Goal: Information Seeking & Learning: Learn about a topic

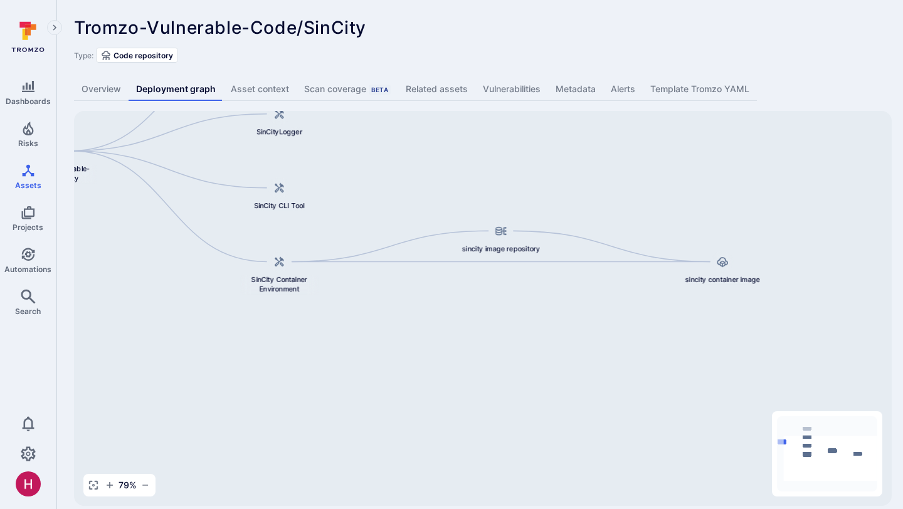
drag, startPoint x: 572, startPoint y: 312, endPoint x: 476, endPoint y: 162, distance: 177.5
click at [477, 162] on div "sincity container image sincity image repository dockerapp Tromzo-Vulnerable-Co…" at bounding box center [482, 308] width 817 height 395
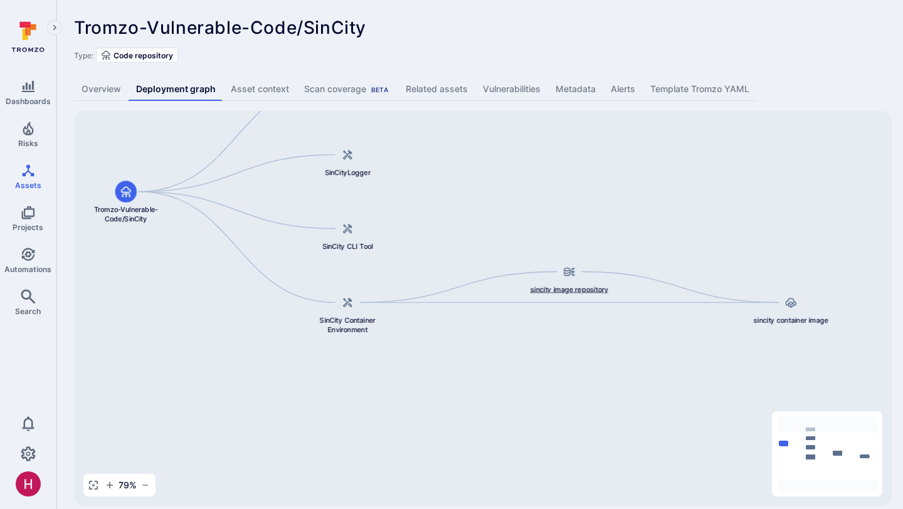
drag, startPoint x: 504, startPoint y: 239, endPoint x: 574, endPoint y: 283, distance: 82.8
click at [574, 283] on div "sincity image repository" at bounding box center [569, 277] width 79 height 33
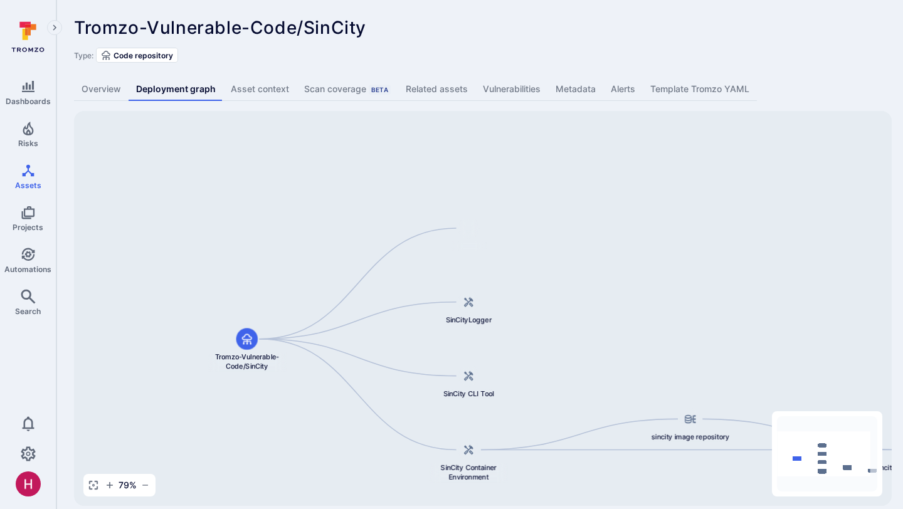
drag, startPoint x: 421, startPoint y: 207, endPoint x: 543, endPoint y: 356, distance: 192.0
click at [543, 356] on div "sincity container image sincity image repository dockerapp Tromzo-Vulnerable-Co…" at bounding box center [482, 308] width 817 height 395
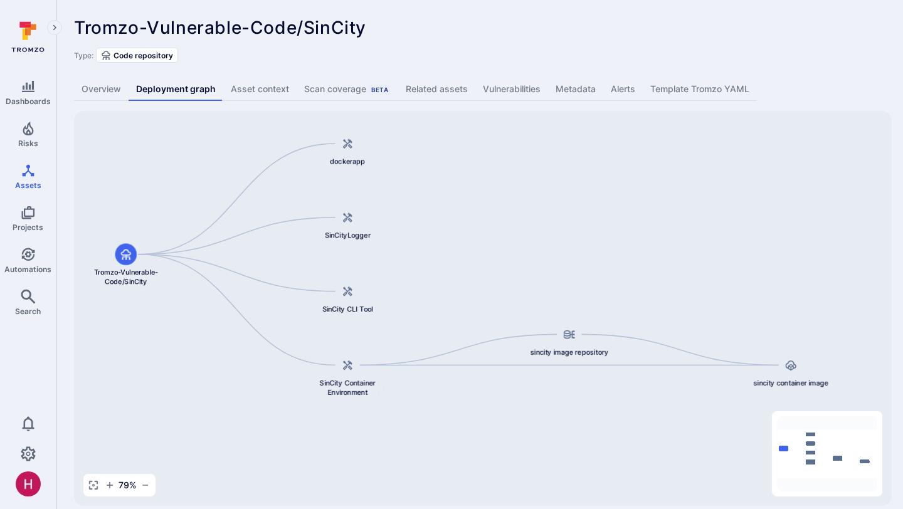
drag, startPoint x: 594, startPoint y: 213, endPoint x: 472, endPoint y: 127, distance: 148.9
click at [472, 127] on div "sincity container image sincity image repository dockerapp Tromzo-Vulnerable-Co…" at bounding box center [482, 308] width 817 height 395
click at [108, 84] on link "Overview" at bounding box center [101, 89] width 55 height 23
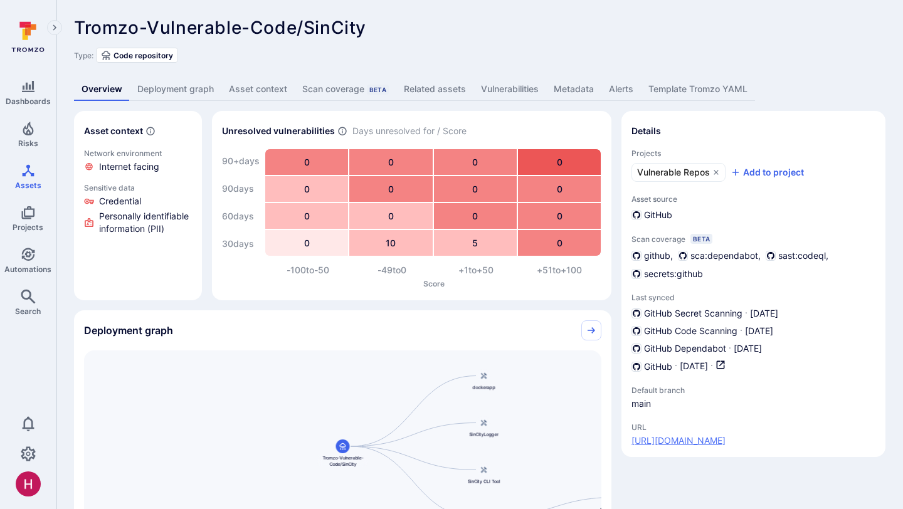
click at [725, 438] on link "https://github.com/Tromzo-Vulnerable-Code/SinCity" at bounding box center [678, 440] width 94 height 13
click at [520, 99] on link "Vulnerabilities" at bounding box center [509, 89] width 73 height 23
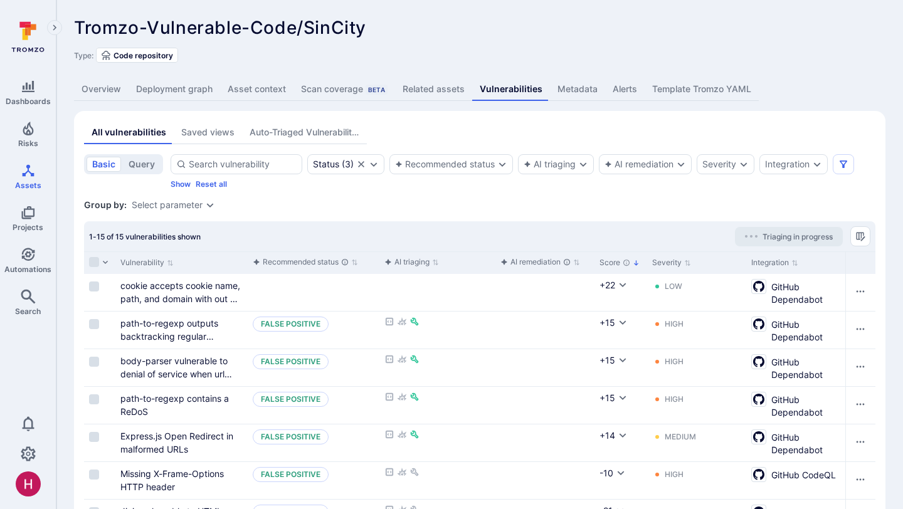
click at [112, 94] on link "Overview" at bounding box center [101, 89] width 55 height 23
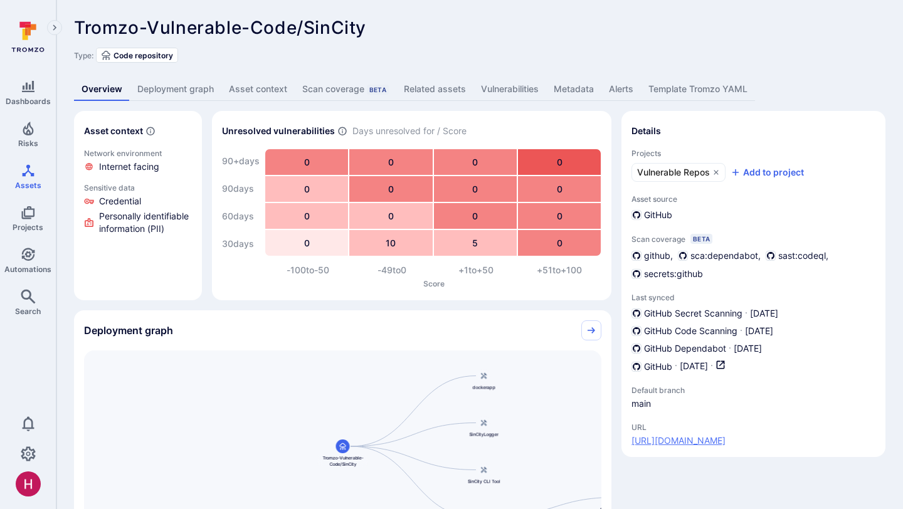
click at [703, 440] on link "https://github.com/Tromzo-Vulnerable-Code/SinCity" at bounding box center [678, 440] width 94 height 13
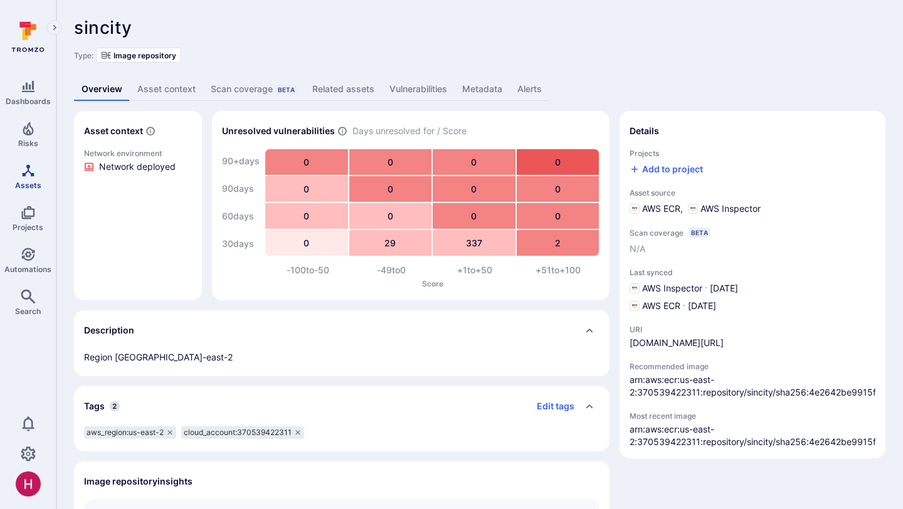
click at [31, 179] on link "Assets" at bounding box center [28, 176] width 56 height 37
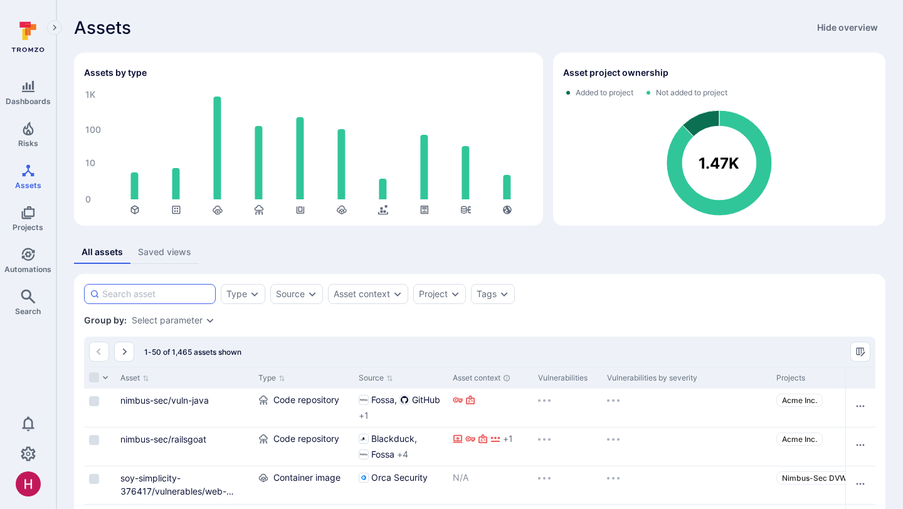
click at [170, 295] on input at bounding box center [156, 294] width 108 height 13
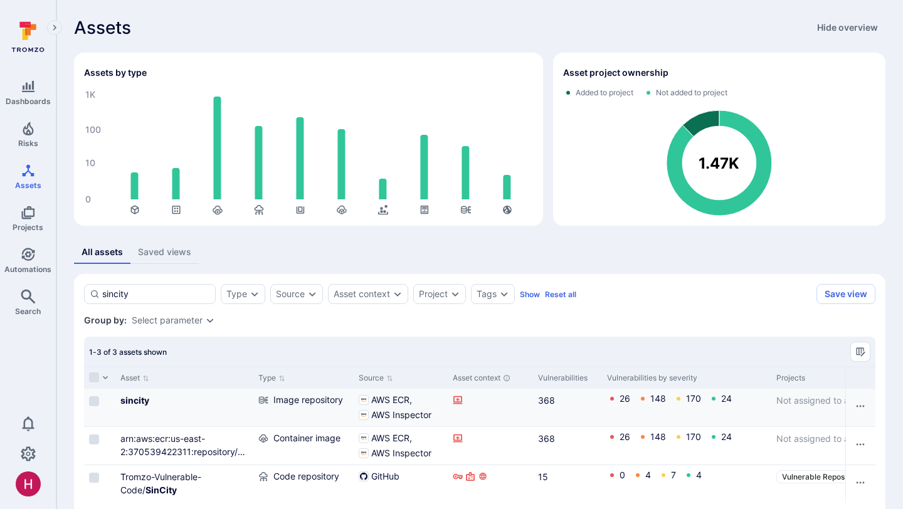
scroll to position [73, 0]
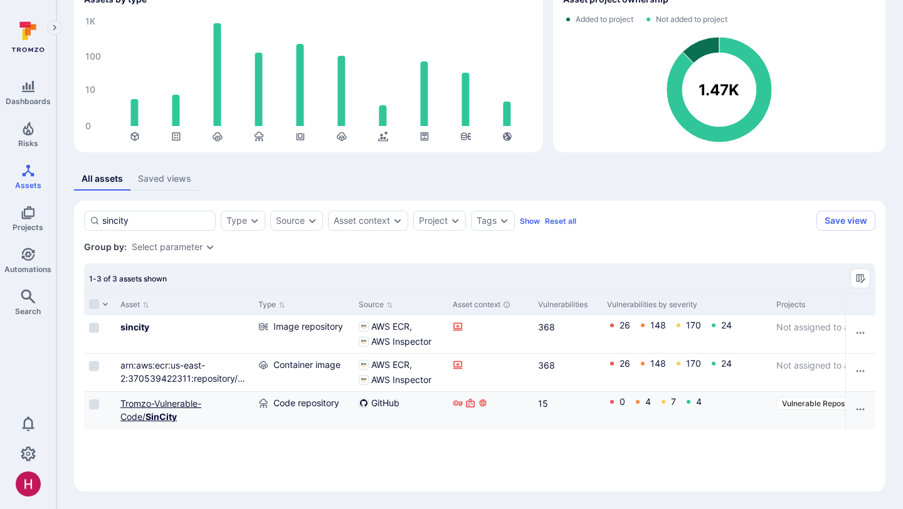
type input "sincity"
click at [164, 407] on link "Tromzo-Vulnerable-Code/ SinCity" at bounding box center [160, 410] width 81 height 24
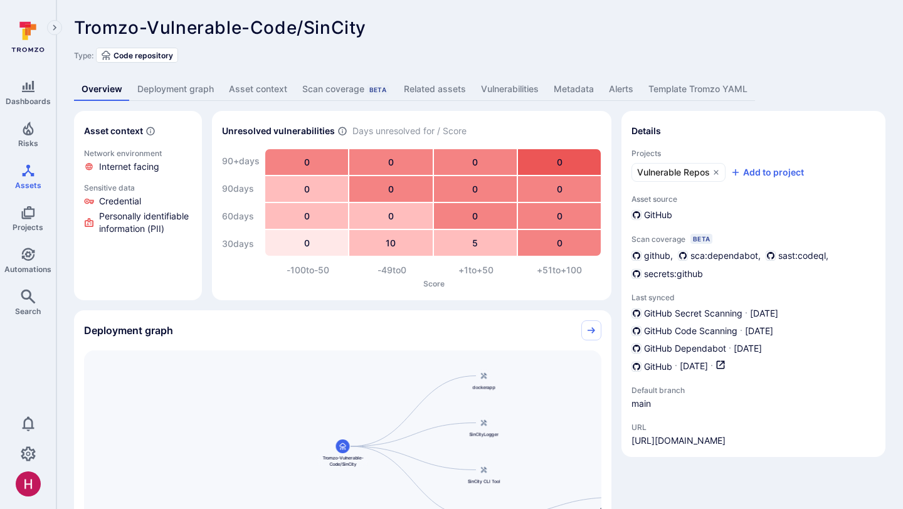
click at [510, 95] on link "Vulnerabilities" at bounding box center [509, 89] width 73 height 23
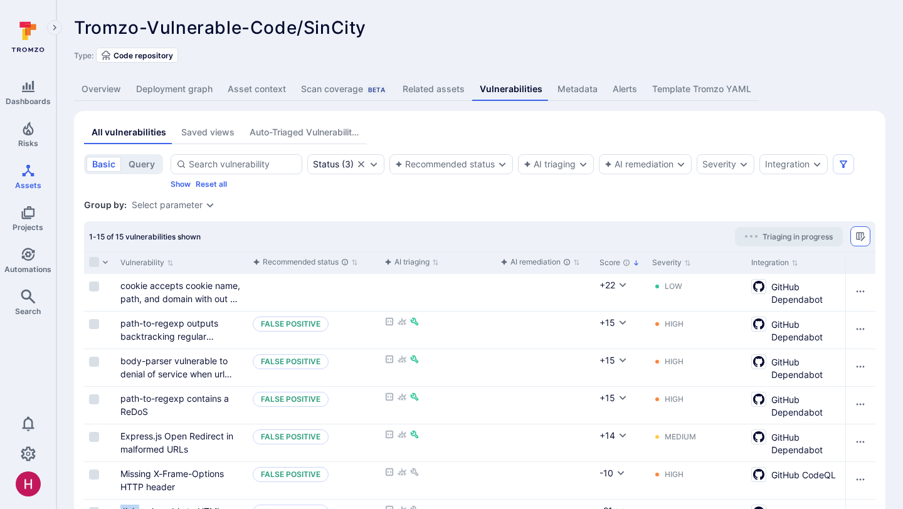
click at [866, 241] on button "Manage columns" at bounding box center [860, 236] width 20 height 20
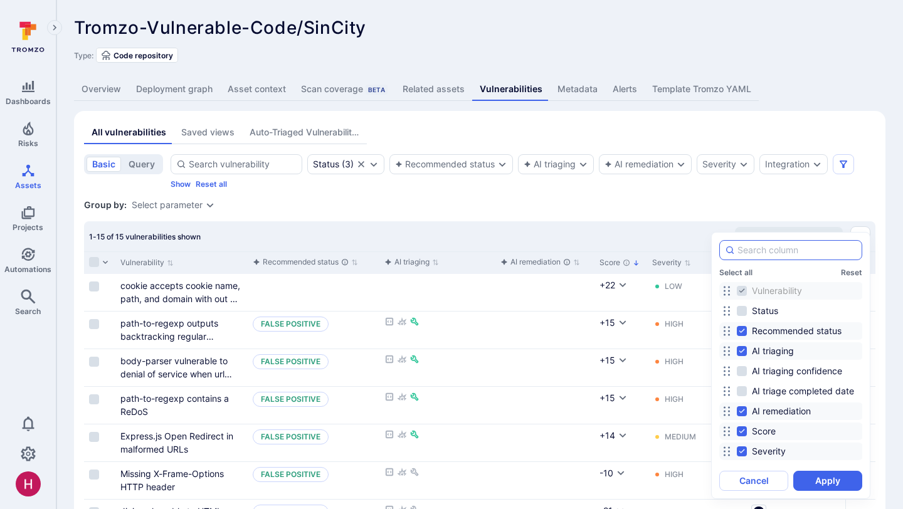
click at [800, 253] on input at bounding box center [796, 250] width 119 height 13
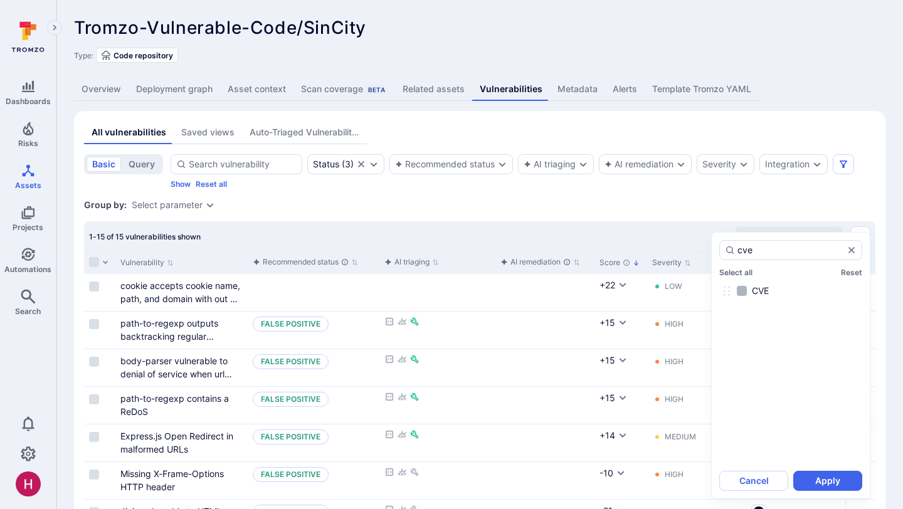
type input "cve"
click at [739, 290] on input "CVE" at bounding box center [741, 291] width 10 height 10
checkbox input "true"
click at [839, 479] on button "Apply" at bounding box center [827, 481] width 69 height 20
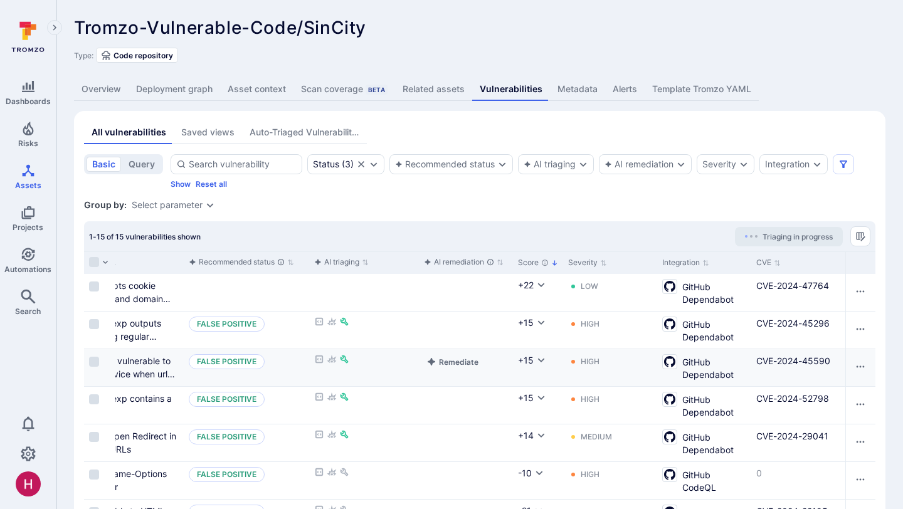
scroll to position [0, 56]
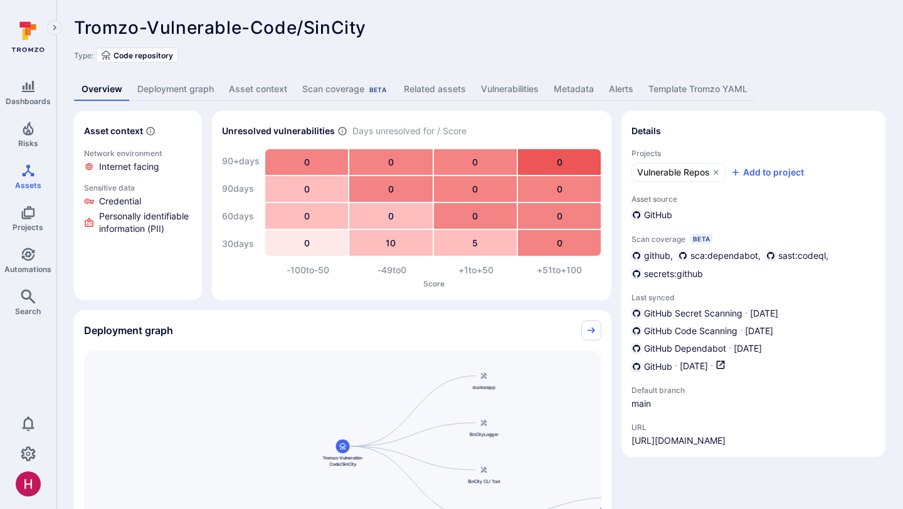
click at [519, 90] on link "Vulnerabilities" at bounding box center [509, 89] width 73 height 23
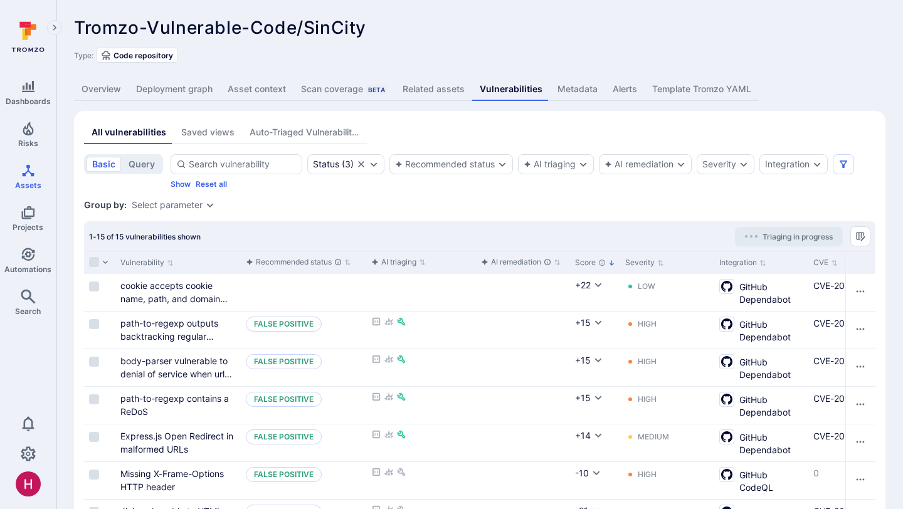
click at [174, 92] on link "Deployment graph" at bounding box center [174, 89] width 92 height 23
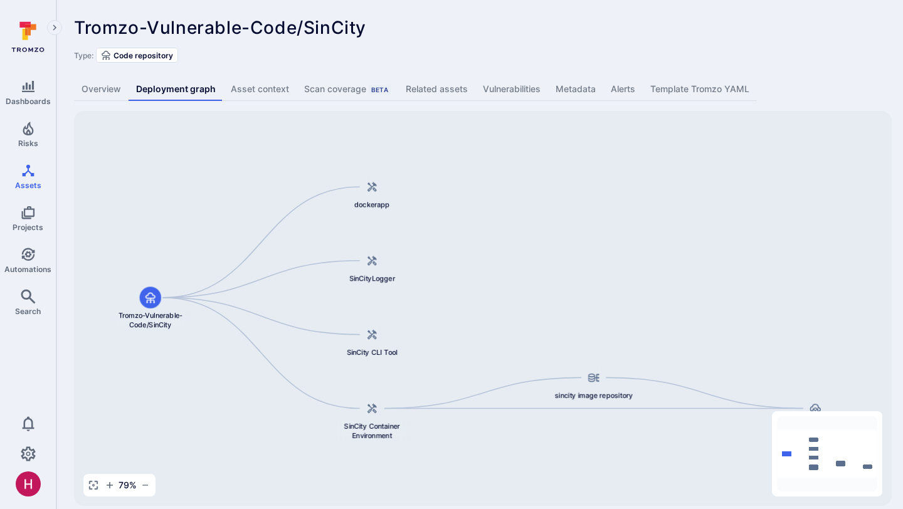
click at [814, 402] on div at bounding box center [815, 408] width 22 height 22
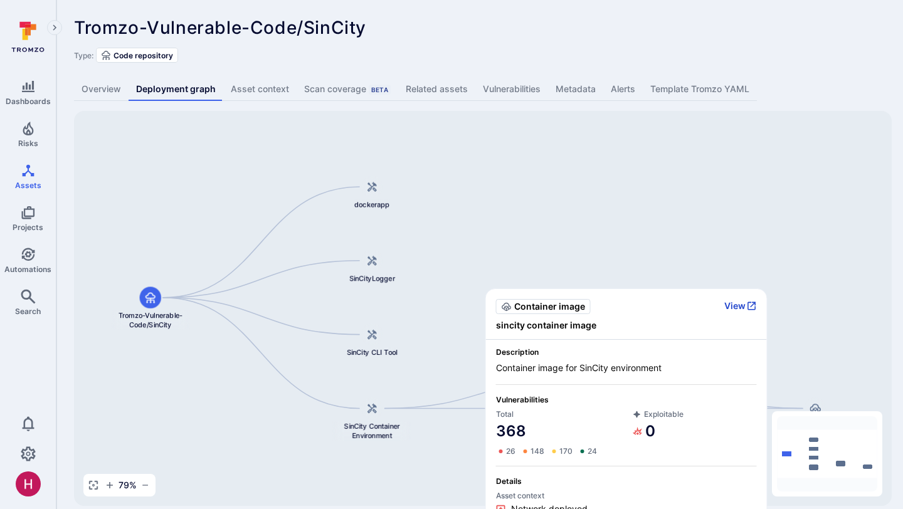
click at [743, 310] on button "View" at bounding box center [740, 305] width 33 height 11
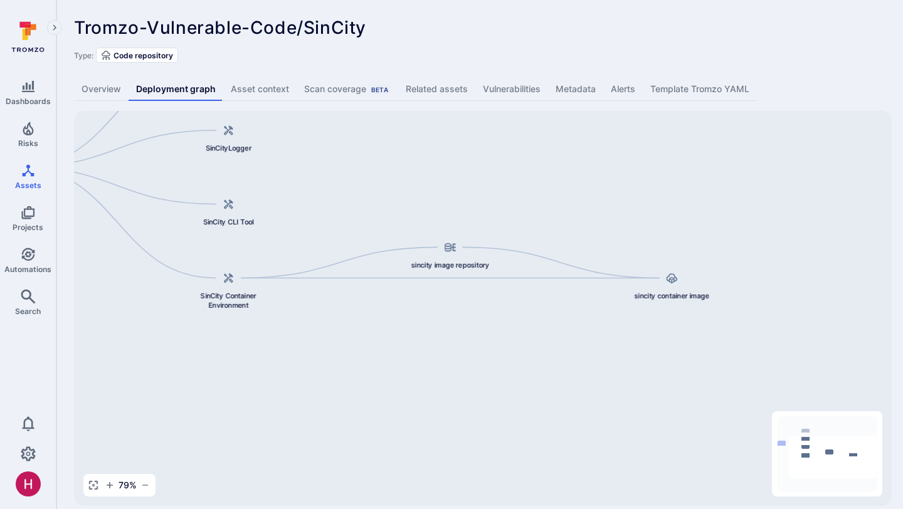
drag, startPoint x: 713, startPoint y: 246, endPoint x: 562, endPoint y: 115, distance: 199.9
click at [566, 115] on div "sincity container image sincity image repository dockerapp Tromzo-Vulnerable-Co…" at bounding box center [482, 308] width 817 height 395
click at [86, 83] on link "Overview" at bounding box center [101, 89] width 55 height 23
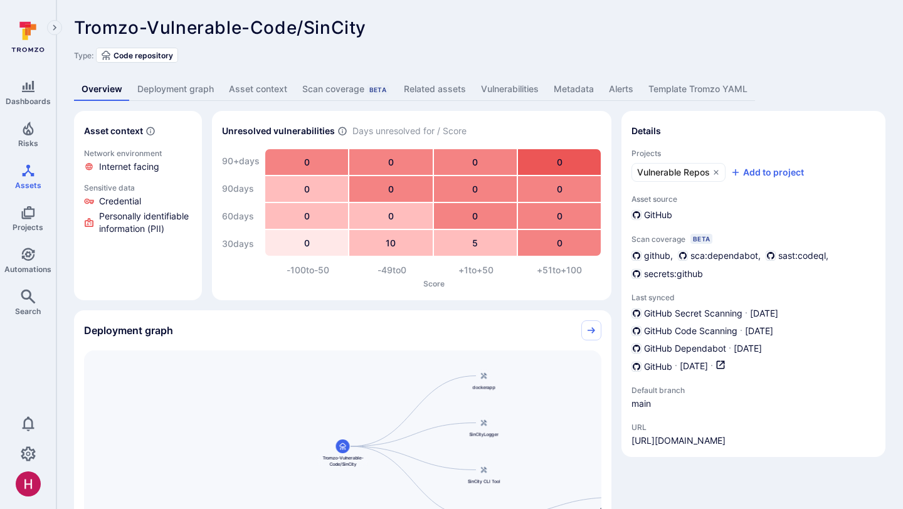
click at [516, 91] on link "Vulnerabilities" at bounding box center [509, 89] width 73 height 23
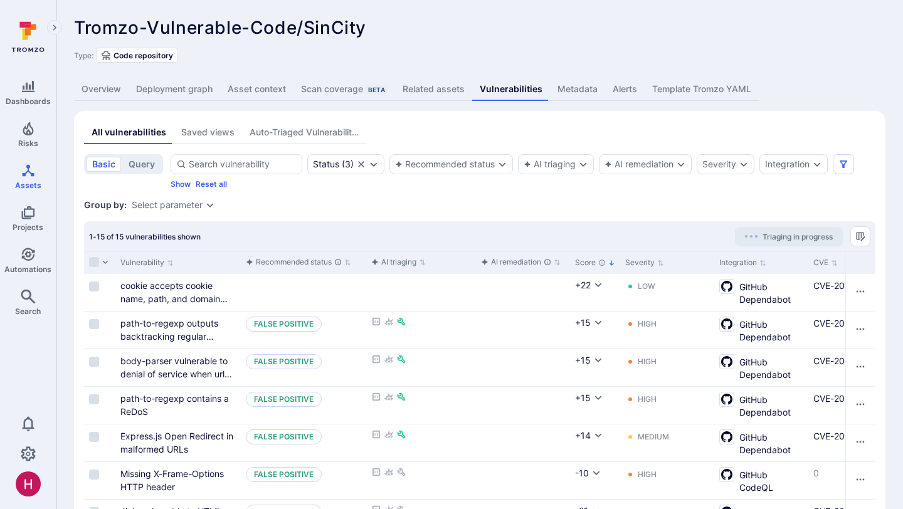
click at [184, 95] on link "Deployment graph" at bounding box center [174, 89] width 92 height 23
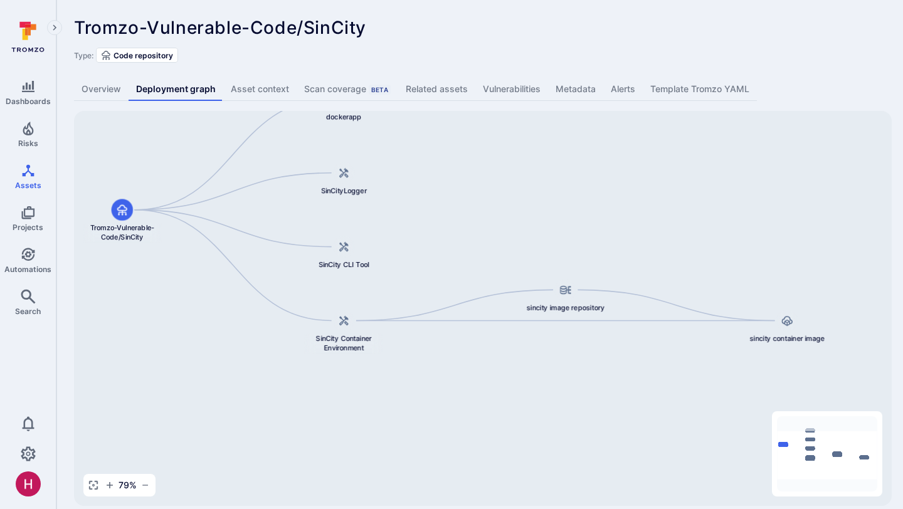
drag, startPoint x: 553, startPoint y: 266, endPoint x: 525, endPoint y: 179, distance: 91.6
click at [525, 179] on div "sincity container image sincity image repository dockerapp Tromzo-Vulnerable-Co…" at bounding box center [482, 308] width 817 height 395
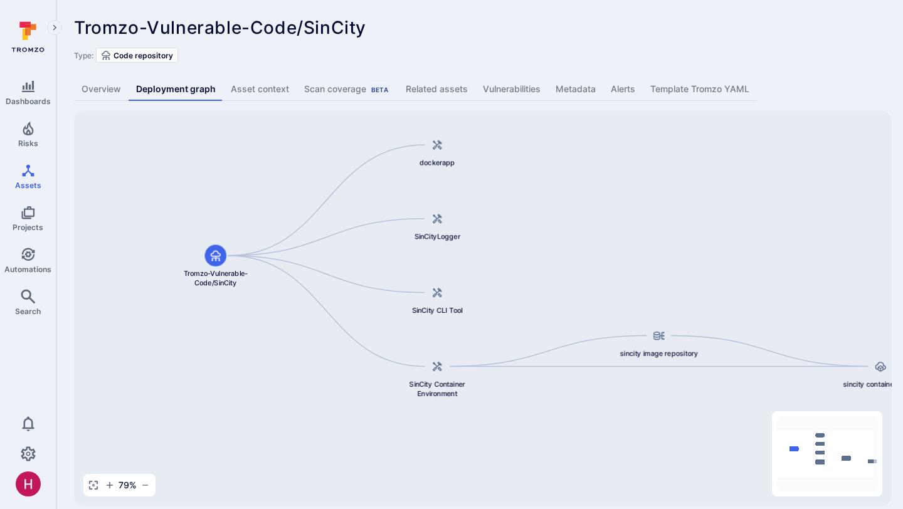
drag, startPoint x: 555, startPoint y: 190, endPoint x: 619, endPoint y: 259, distance: 93.6
click at [619, 259] on div "sincity container image sincity image repository dockerapp Tromzo-Vulnerable-Co…" at bounding box center [482, 308] width 817 height 395
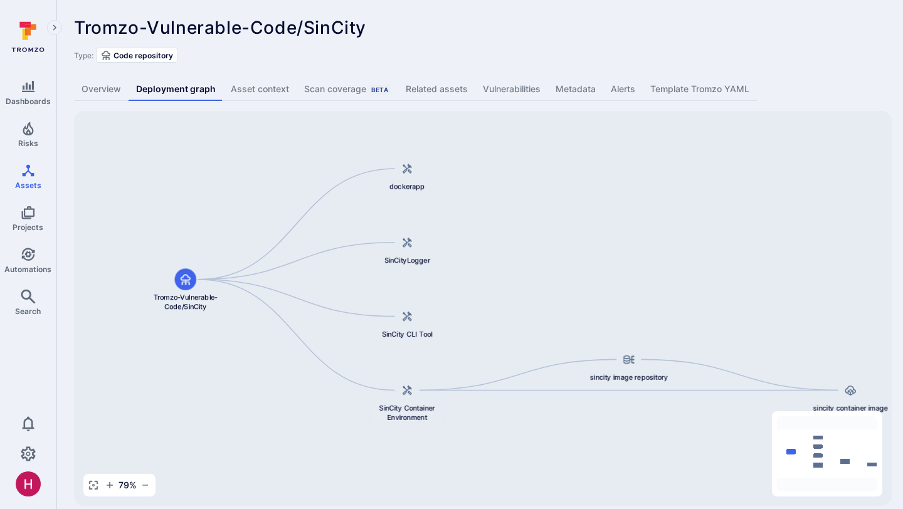
click at [498, 88] on link "Vulnerabilities" at bounding box center [511, 89] width 73 height 23
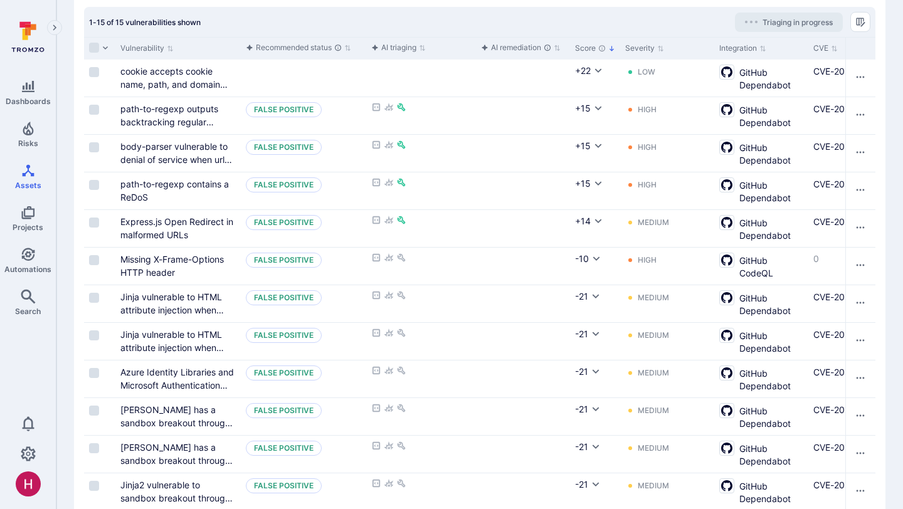
scroll to position [199, 0]
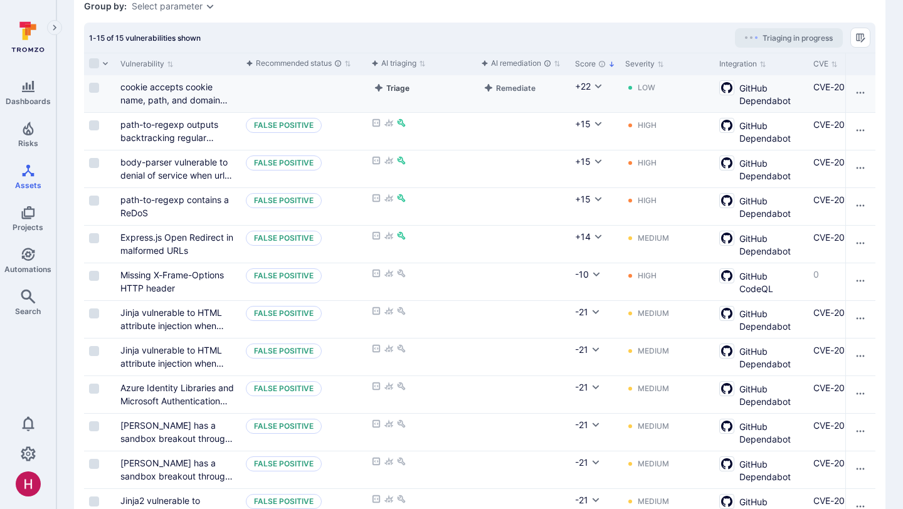
click at [398, 90] on button "Triage" at bounding box center [391, 87] width 41 height 15
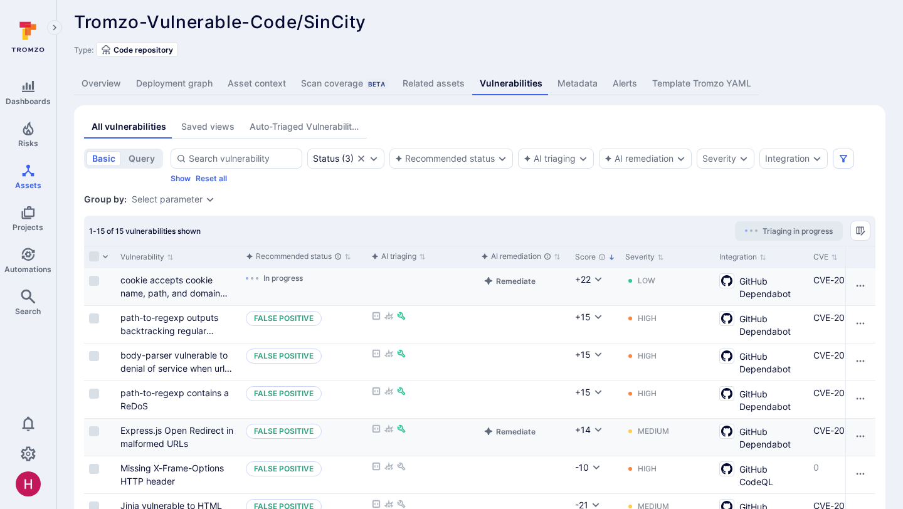
scroll to position [0, 0]
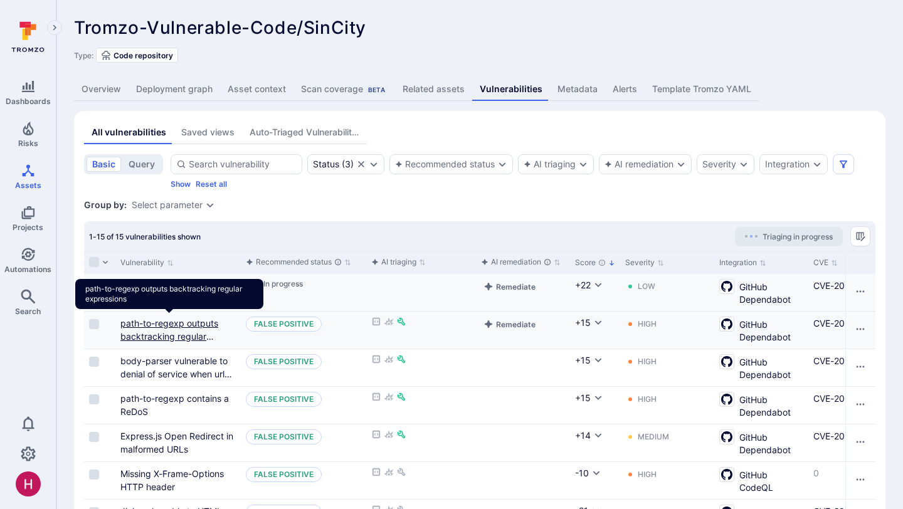
click at [165, 338] on link "path-to-regexp outputs backtracking regular expressions" at bounding box center [169, 336] width 98 height 37
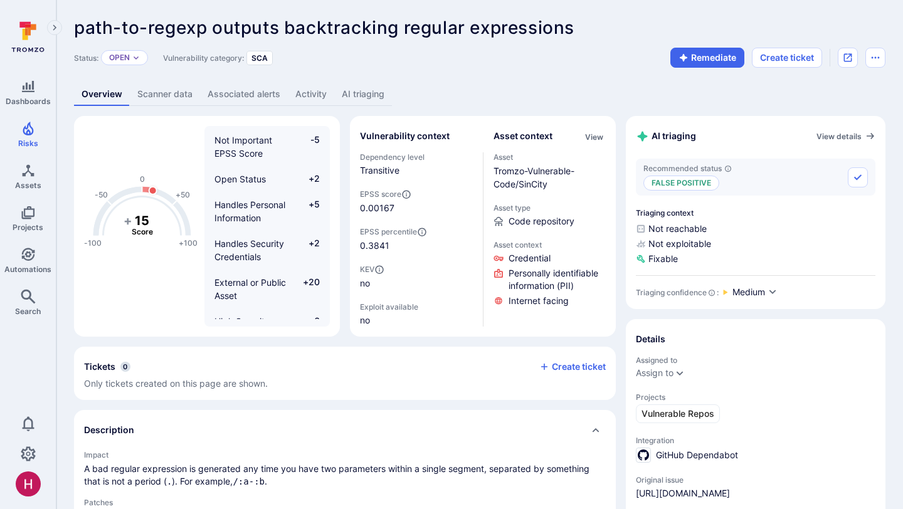
click at [361, 96] on link "AI triaging" at bounding box center [363, 94] width 58 height 23
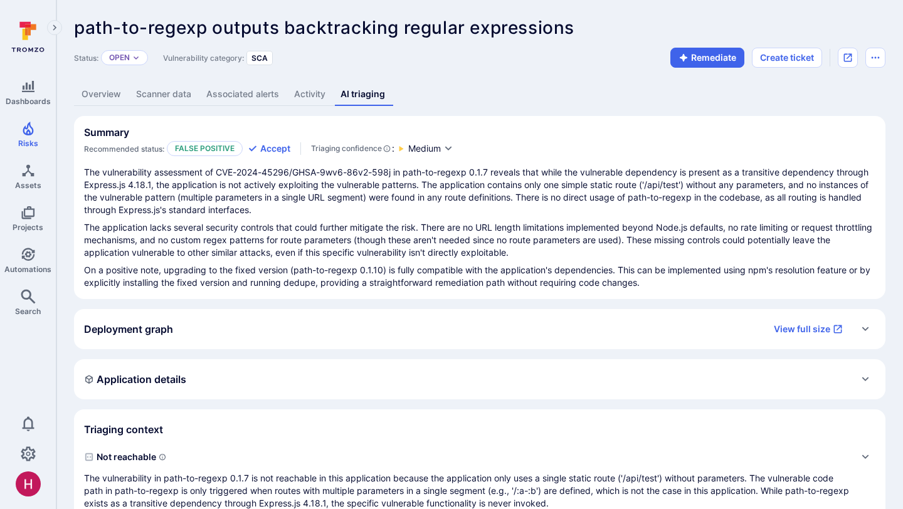
click at [424, 245] on p "The application lacks several security controls that could further mitigate the…" at bounding box center [479, 240] width 791 height 38
click at [424, 246] on p "The application lacks several security controls that could further mitigate the…" at bounding box center [479, 240] width 791 height 38
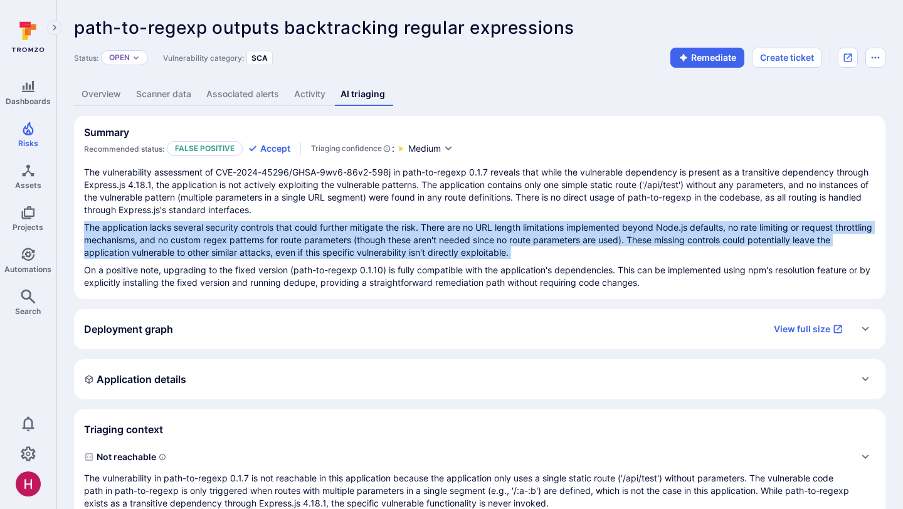
click at [424, 246] on p "The application lacks several security controls that could further mitigate the…" at bounding box center [479, 240] width 791 height 38
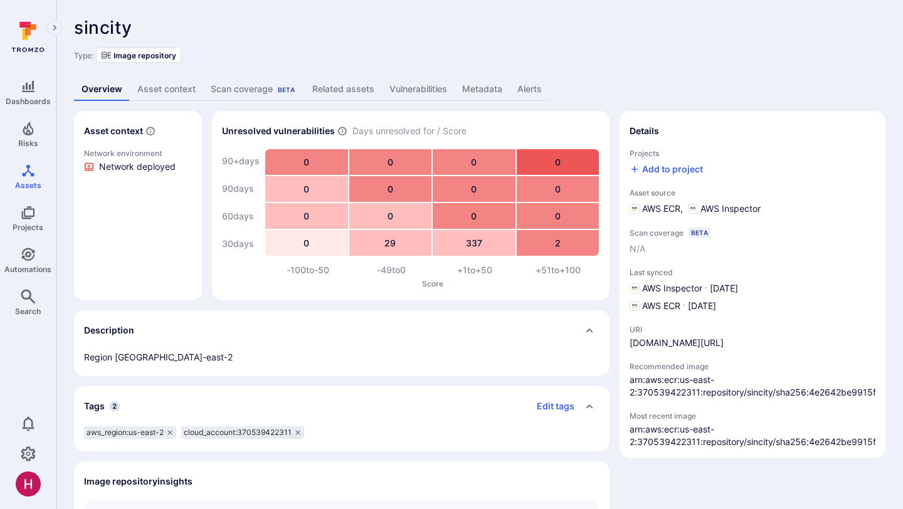
click at [408, 87] on link "Vulnerabilities" at bounding box center [418, 89] width 73 height 23
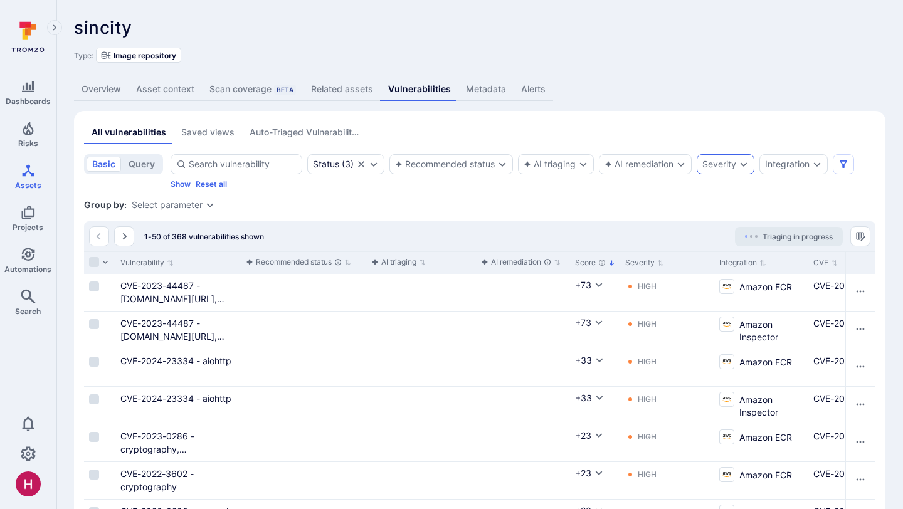
click at [738, 169] on div "Severity" at bounding box center [725, 164] width 58 height 20
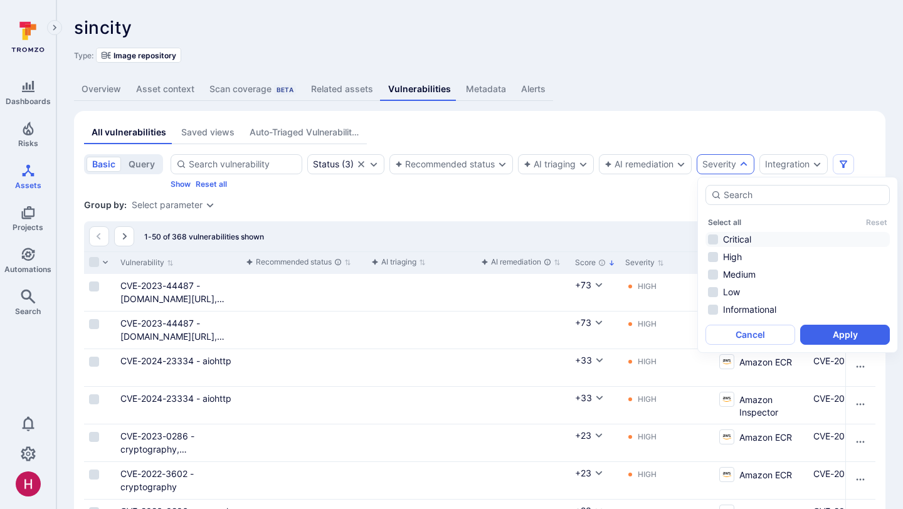
click at [735, 241] on li "Critical" at bounding box center [797, 239] width 184 height 15
click at [734, 262] on li "High" at bounding box center [797, 256] width 184 height 15
click at [833, 336] on button "Apply" at bounding box center [845, 335] width 90 height 20
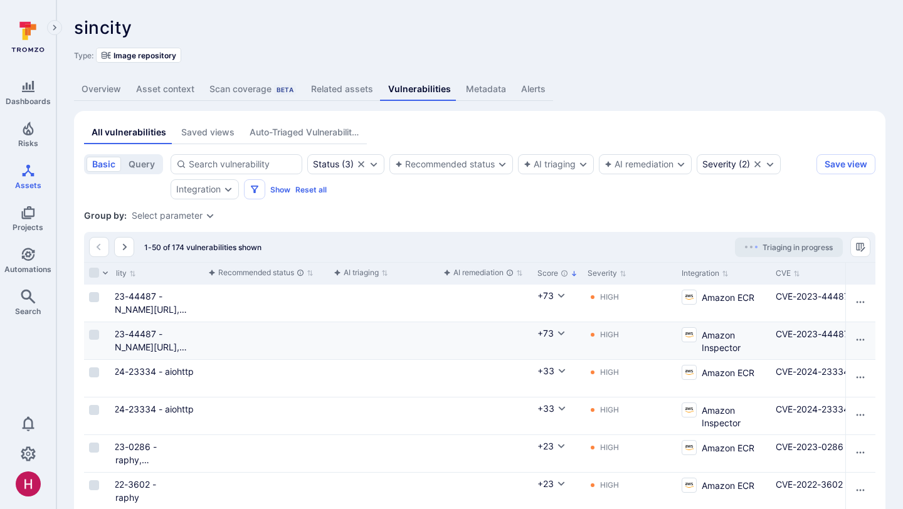
scroll to position [0, 57]
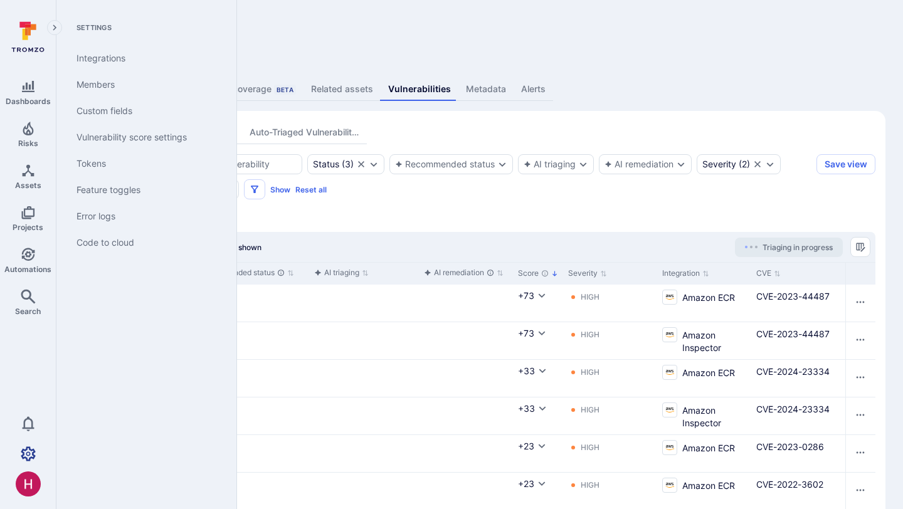
click at [29, 450] on icon "Settings" at bounding box center [28, 453] width 15 height 14
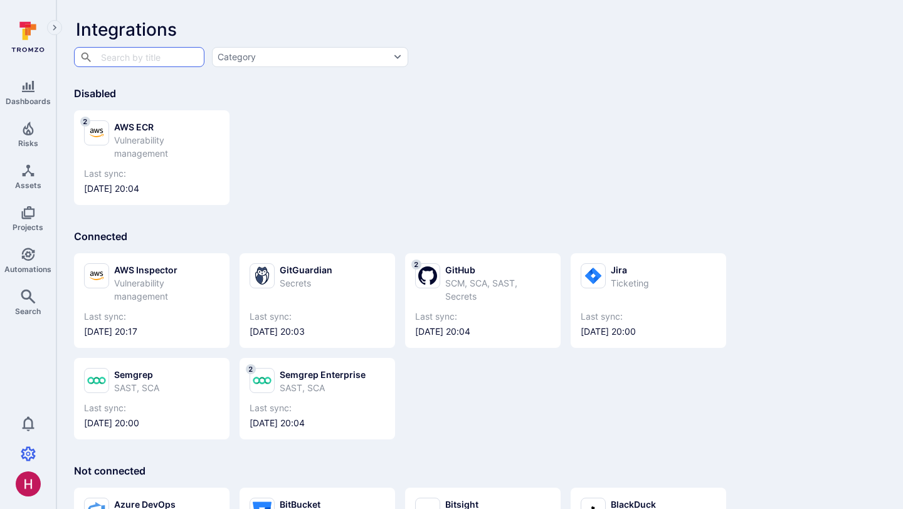
scroll to position [1, 0]
click at [144, 140] on div "Vulnerability management" at bounding box center [166, 146] width 105 height 26
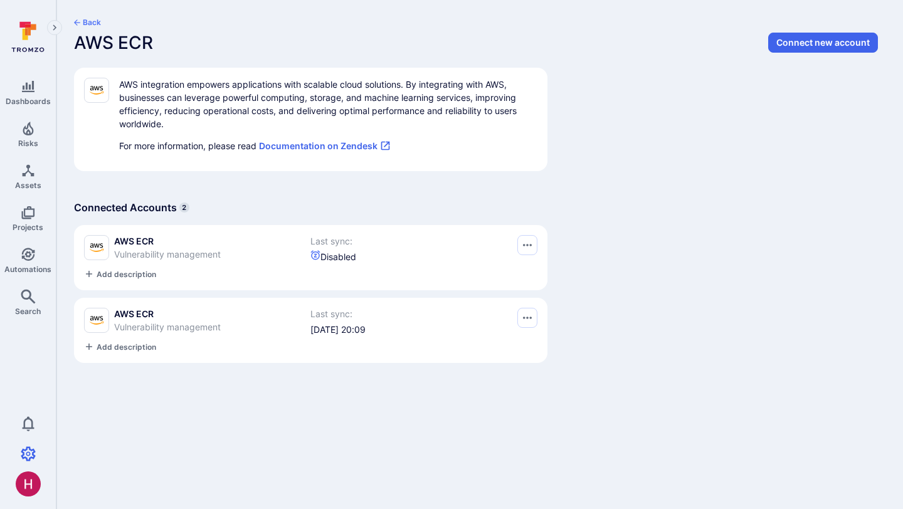
click at [93, 13] on div "Back AWS ECR Connect new account AWS integration empowers applications with sca…" at bounding box center [479, 194] width 846 height 388
click at [93, 19] on button "Back" at bounding box center [87, 23] width 27 height 10
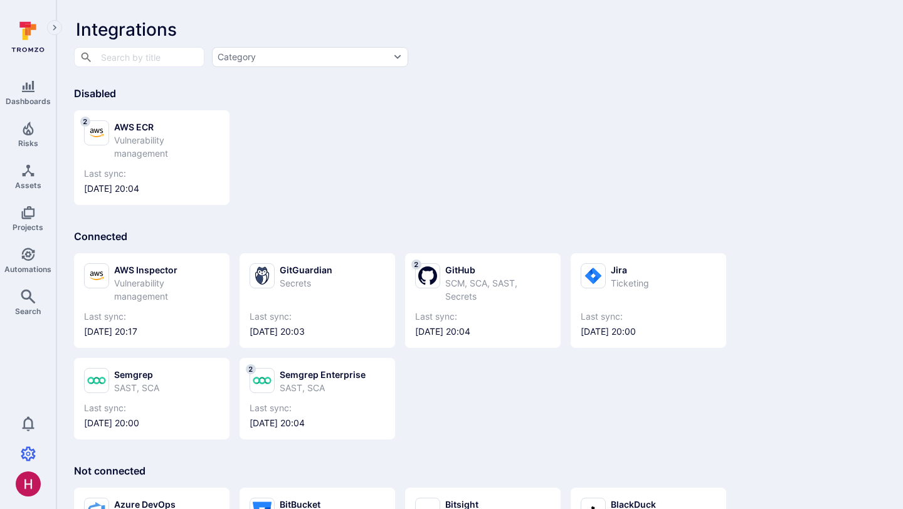
click at [30, 38] on icon at bounding box center [28, 37] width 56 height 44
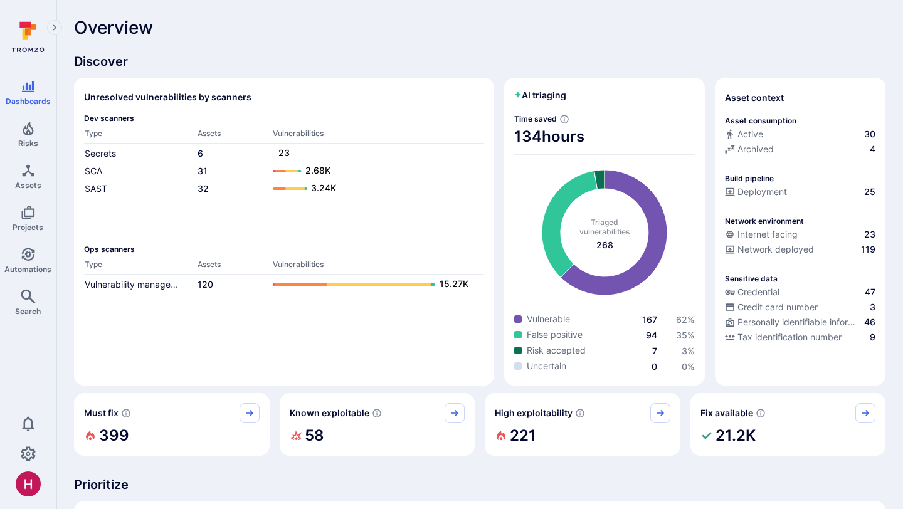
click at [691, 33] on div "Overview" at bounding box center [479, 28] width 811 height 20
click at [29, 451] on icon "Settings" at bounding box center [28, 453] width 15 height 15
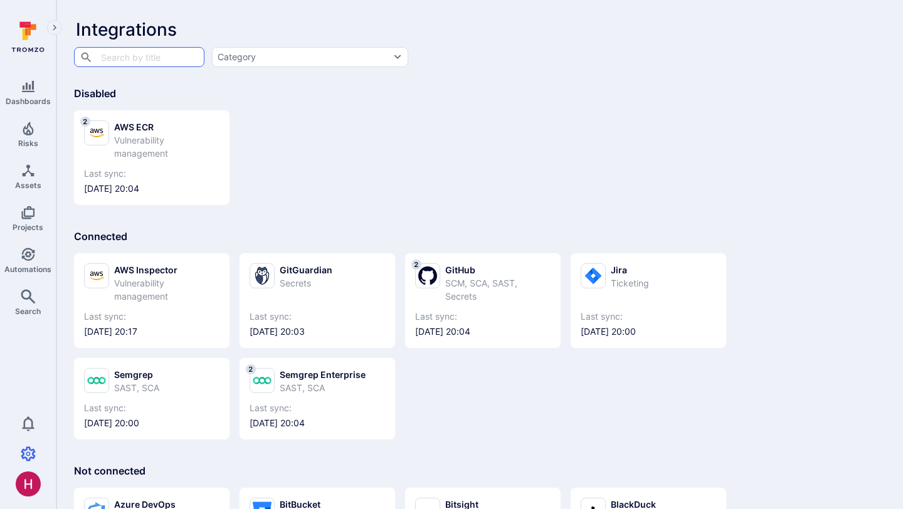
click at [390, 122] on div "2 AWS ECR Vulnerability management Last sync: [DATE] 20:04" at bounding box center [479, 152] width 811 height 105
click at [23, 45] on icon at bounding box center [28, 37] width 56 height 44
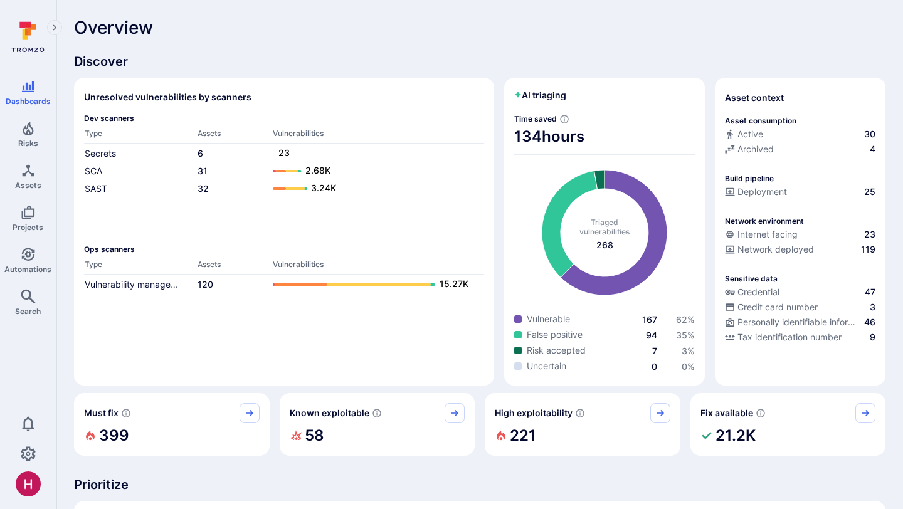
click at [485, 33] on div "Overview" at bounding box center [479, 28] width 811 height 20
